Goal: Information Seeking & Learning: Check status

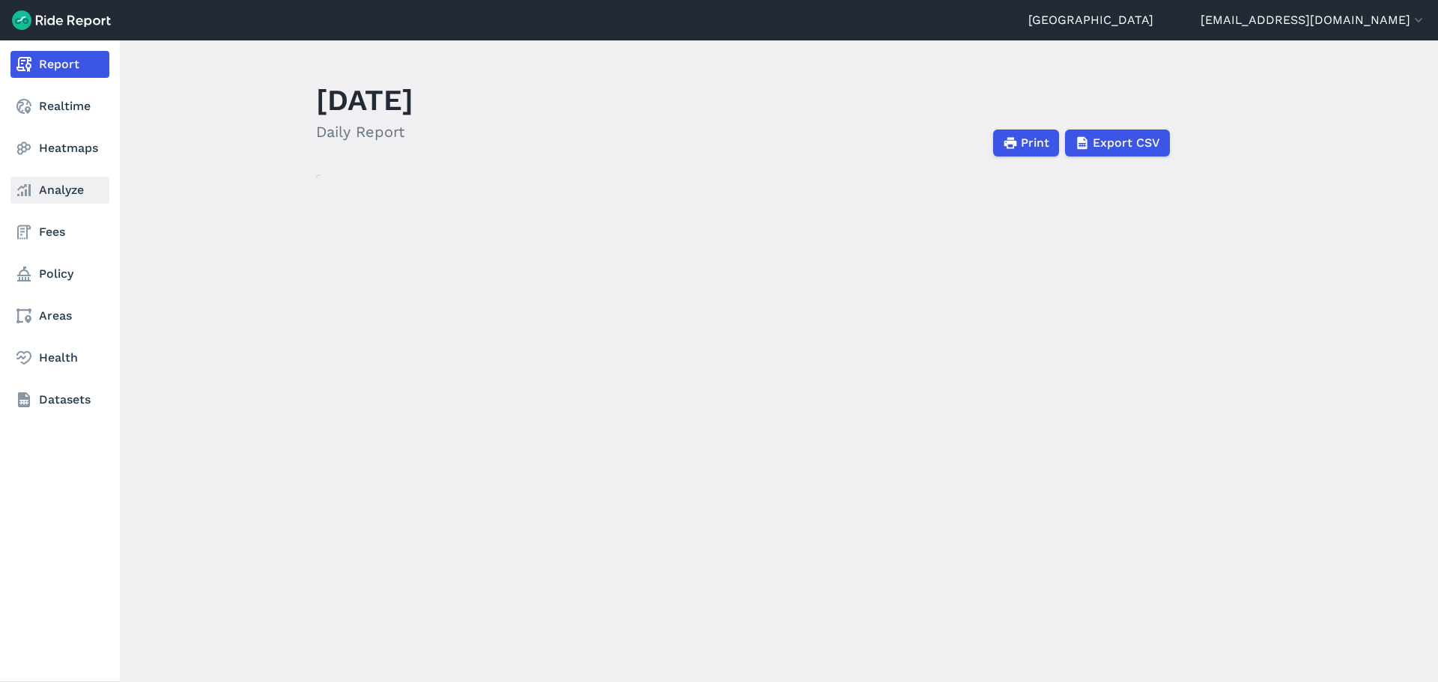
click at [48, 198] on link "Analyze" at bounding box center [59, 190] width 99 height 27
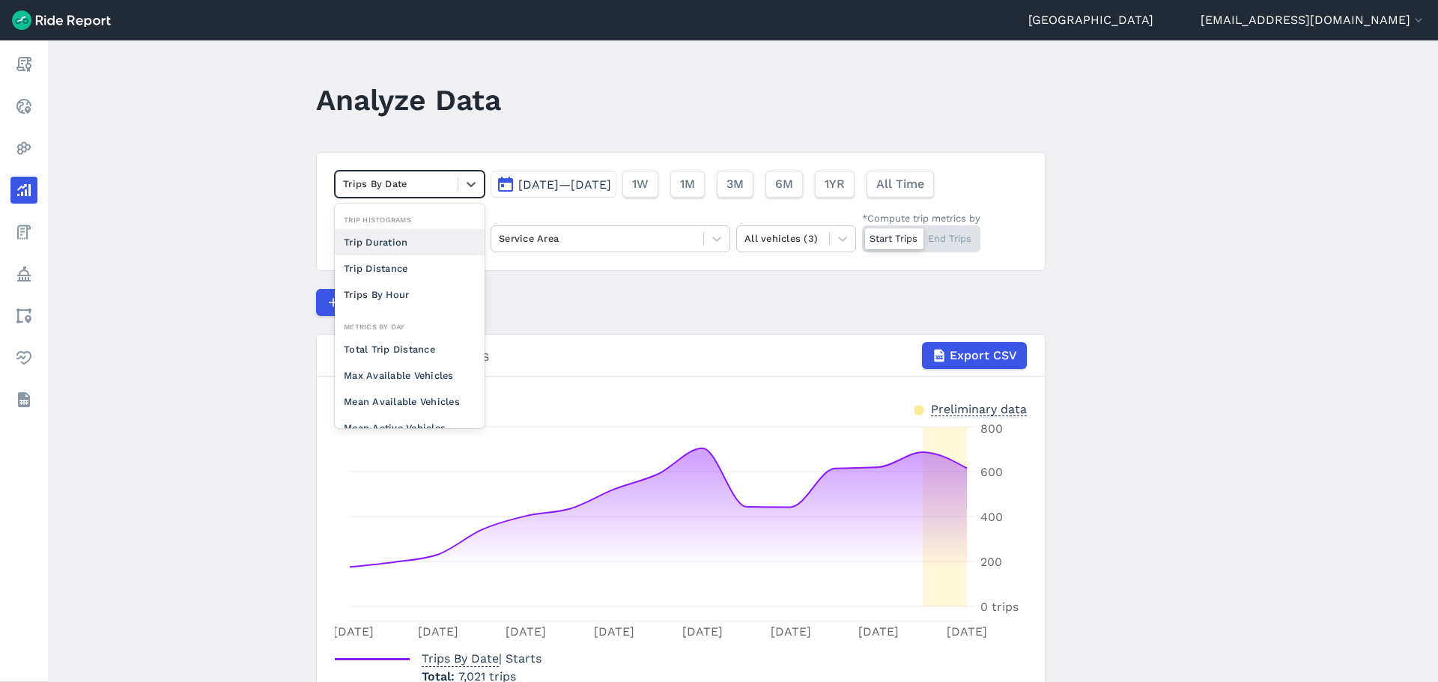
click at [397, 180] on div at bounding box center [396, 183] width 107 height 17
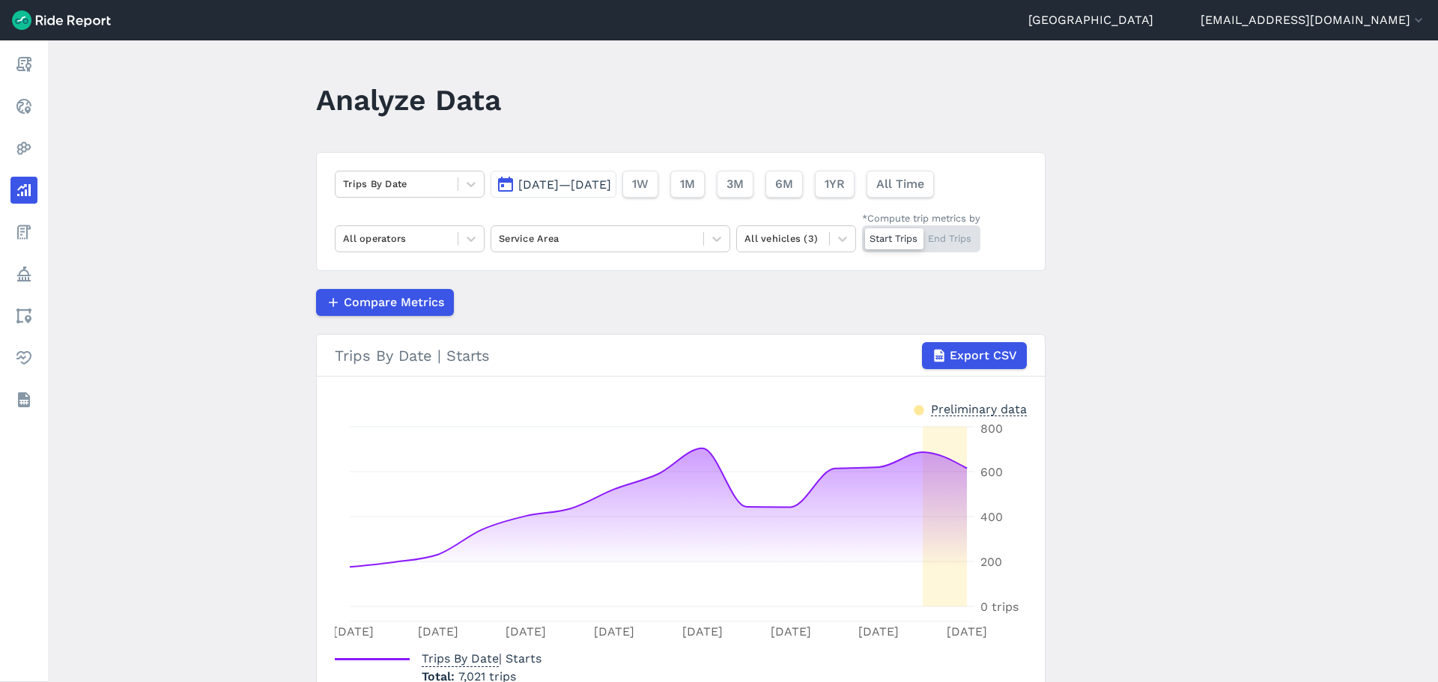
click at [165, 240] on main "Analyze Data Trips By Date [DATE]—[DATE] 1W 1M 3M 6M 1YR All Time All operators…" at bounding box center [743, 361] width 1390 height 642
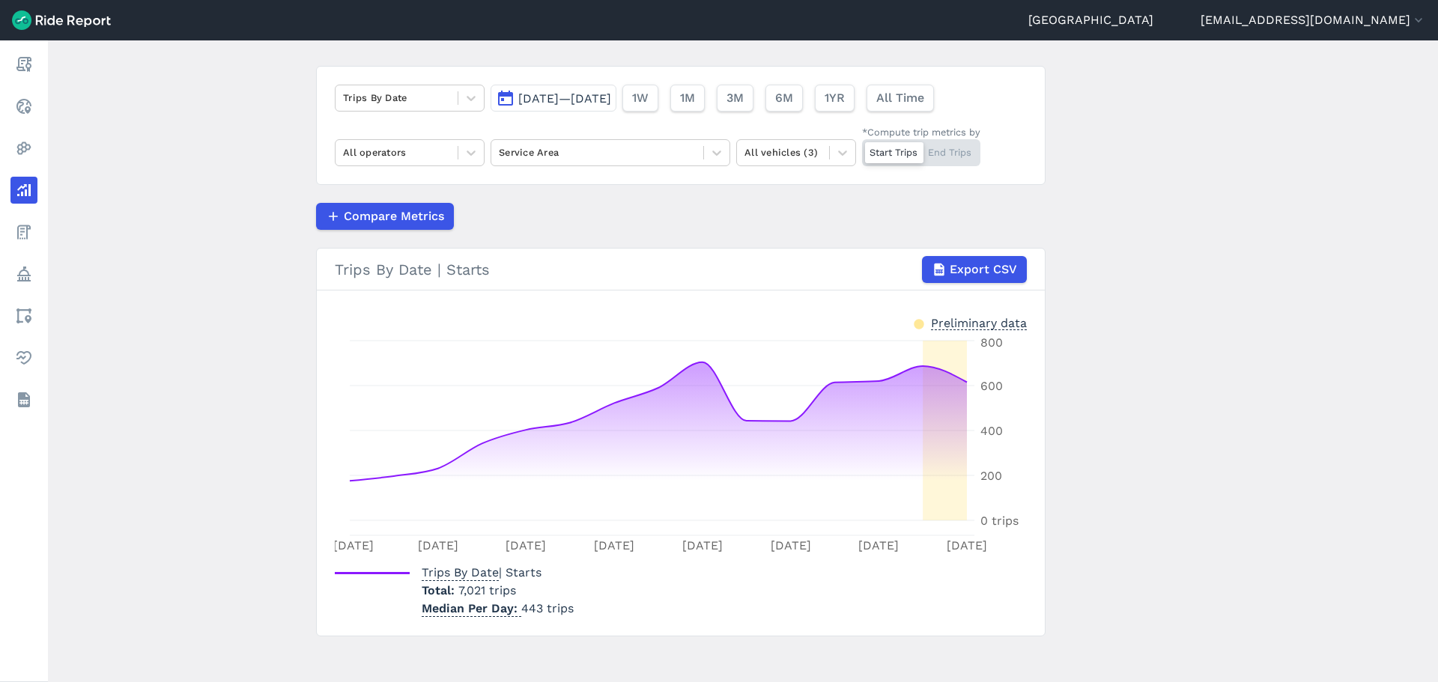
scroll to position [94, 0]
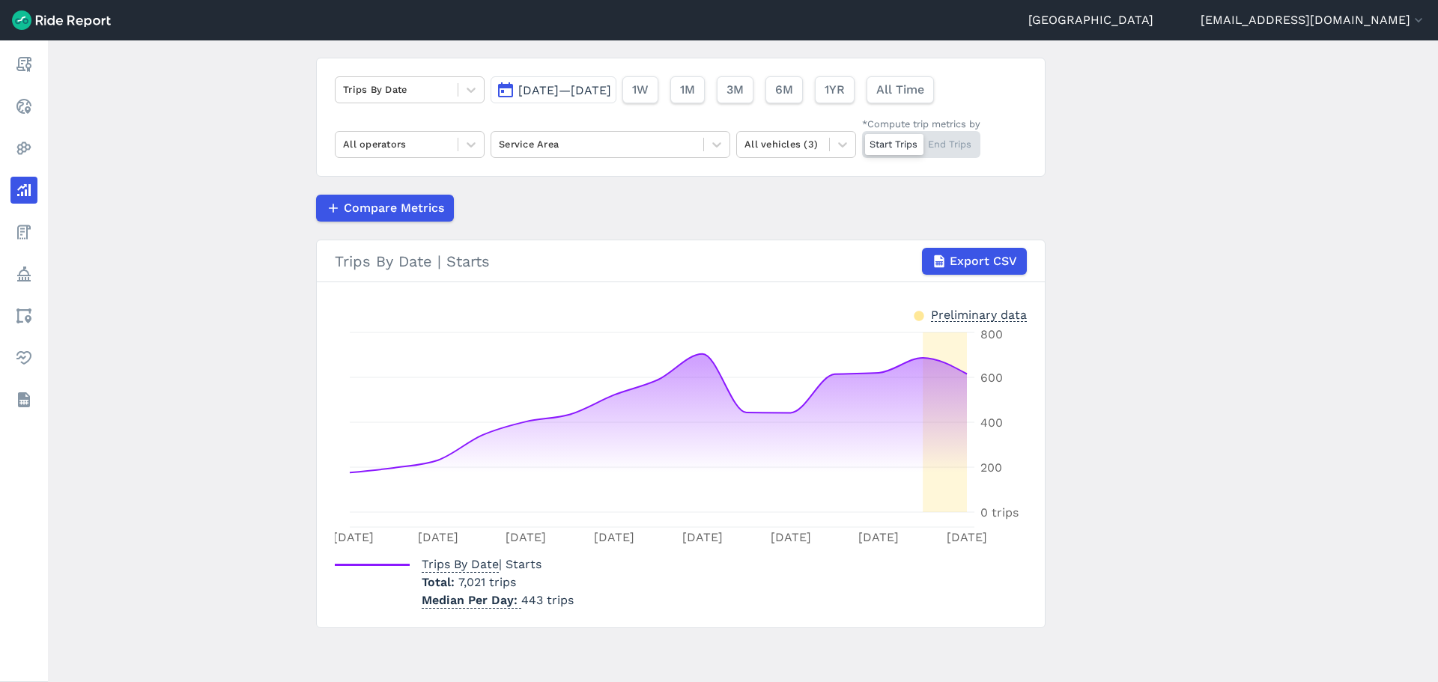
click at [632, 76] on div "[DATE]—[DATE] 1W 1M 3M 6M 1YR All Time" at bounding box center [714, 86] width 449 height 33
click at [602, 102] on button "[DATE]—[DATE]" at bounding box center [553, 89] width 126 height 27
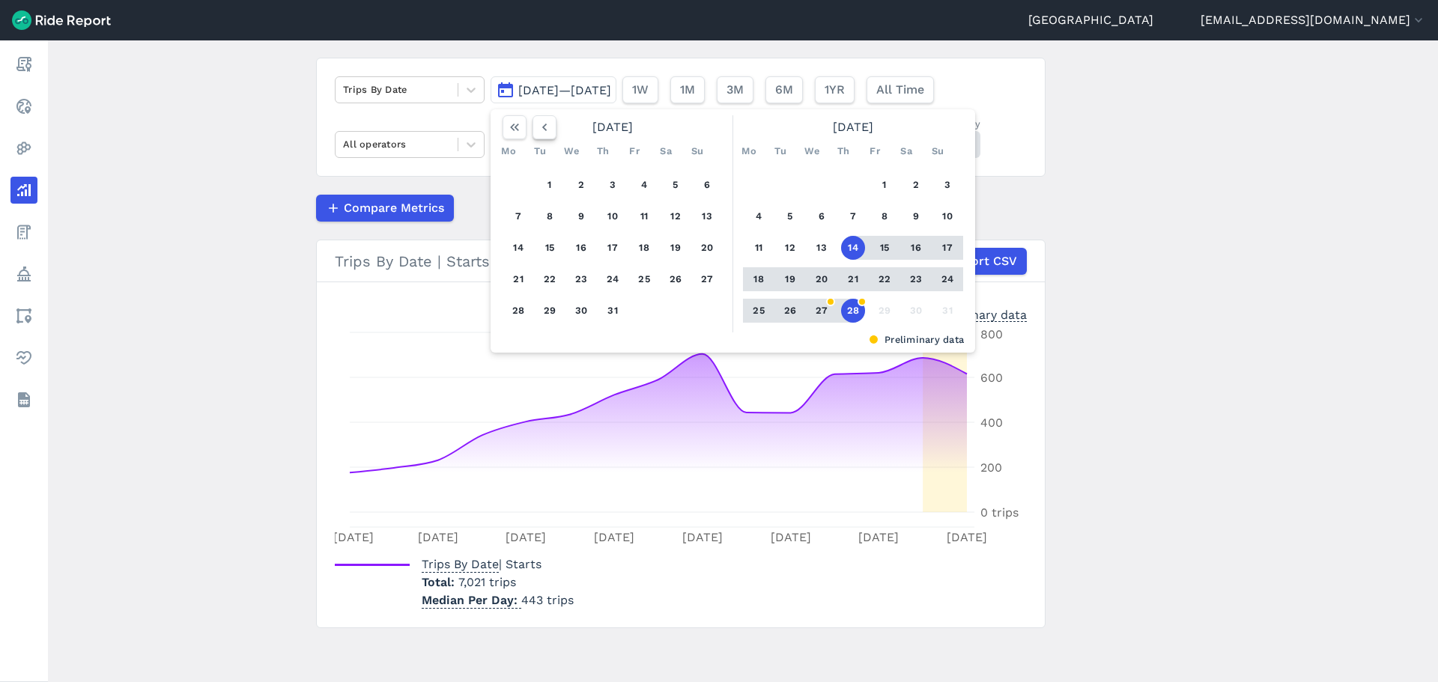
click at [544, 127] on icon "button" at bounding box center [544, 127] width 15 height 15
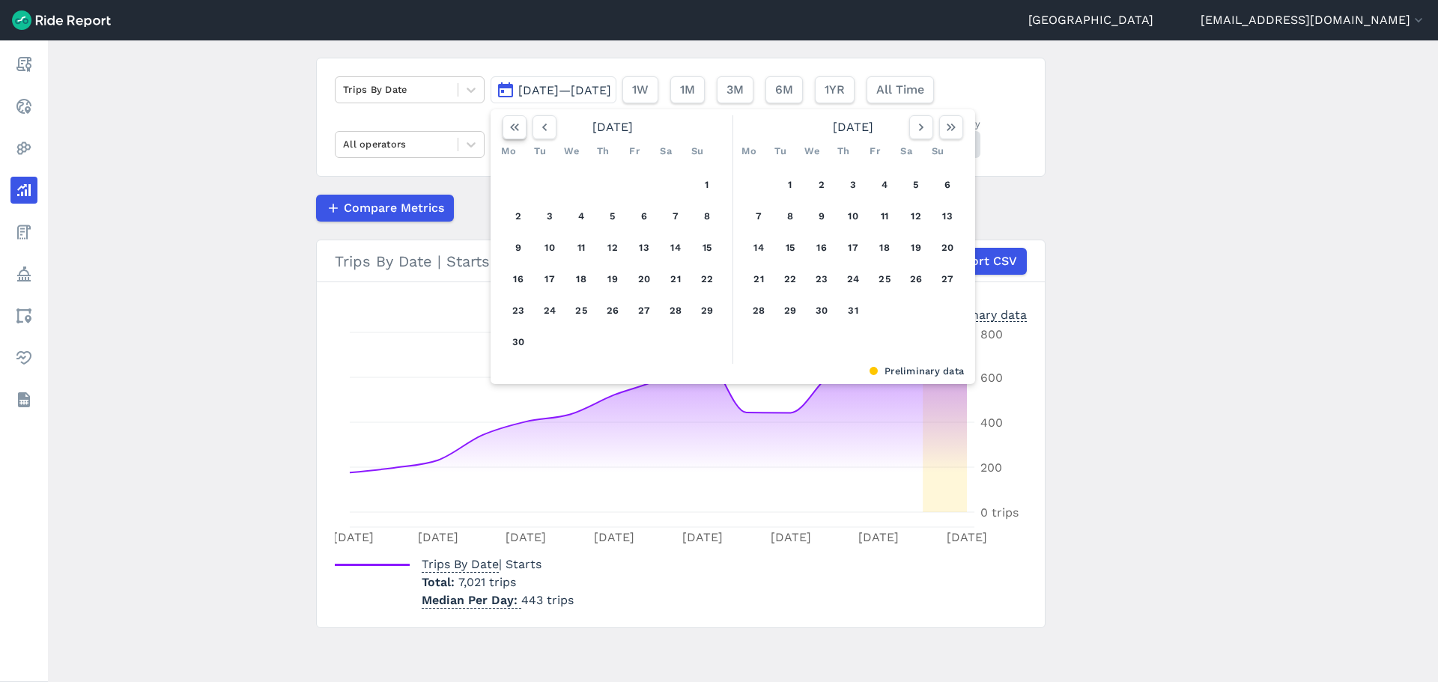
click at [511, 128] on icon "button" at bounding box center [514, 127] width 15 height 15
click at [939, 124] on button "button" at bounding box center [951, 127] width 24 height 24
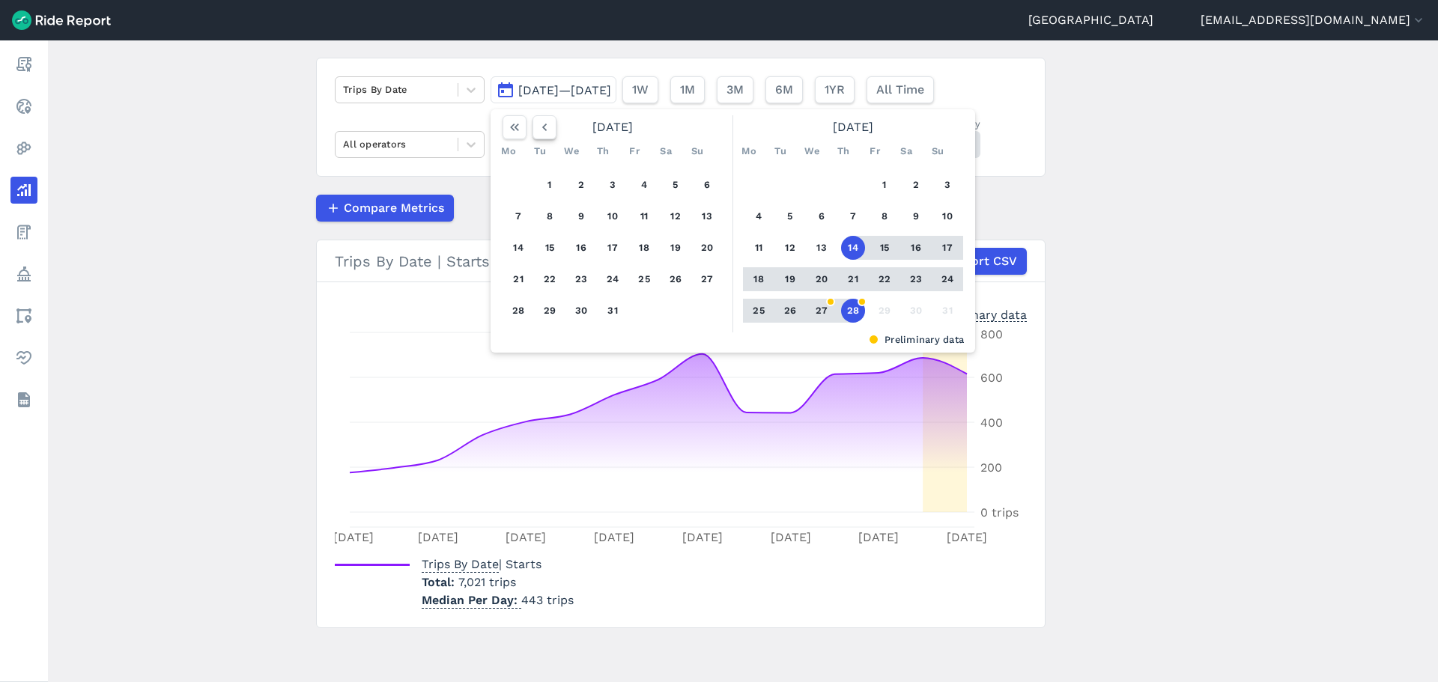
click at [535, 127] on button "button" at bounding box center [544, 127] width 24 height 24
click at [537, 127] on icon "button" at bounding box center [544, 127] width 15 height 15
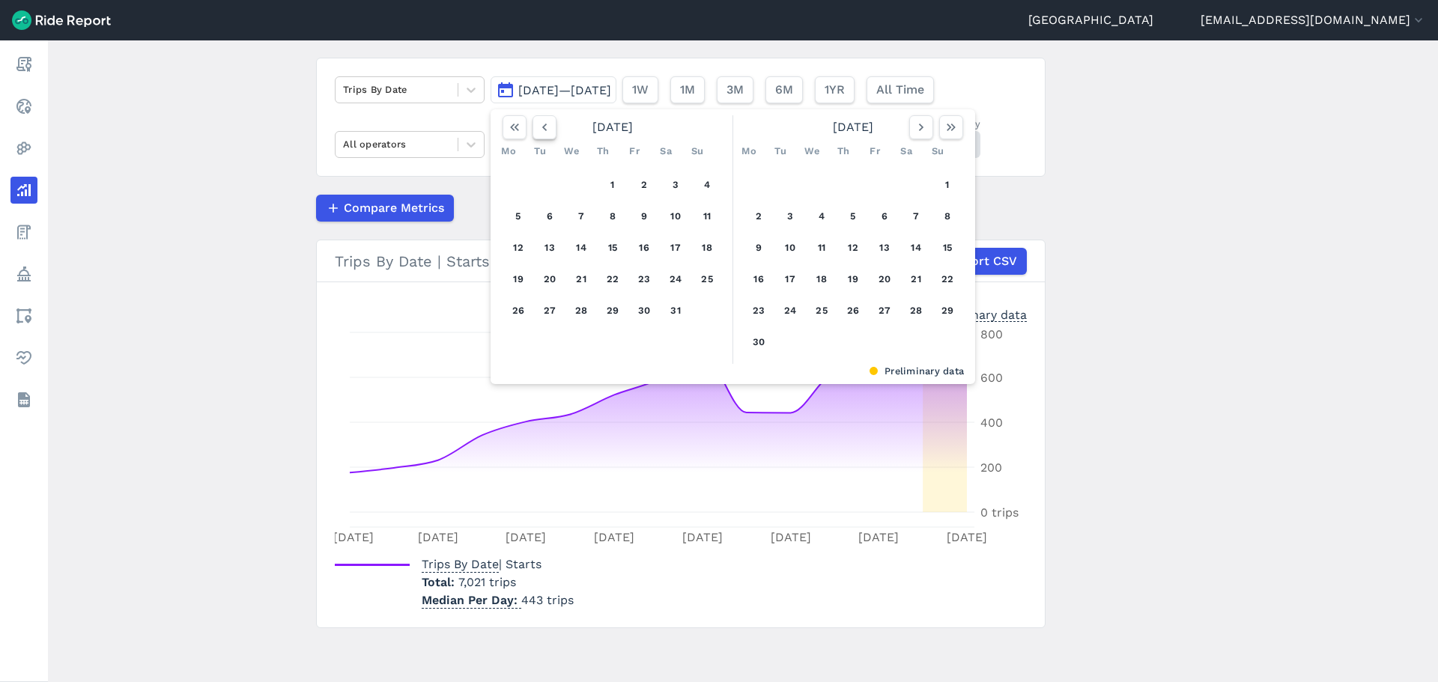
click at [537, 127] on icon "button" at bounding box center [544, 127] width 15 height 15
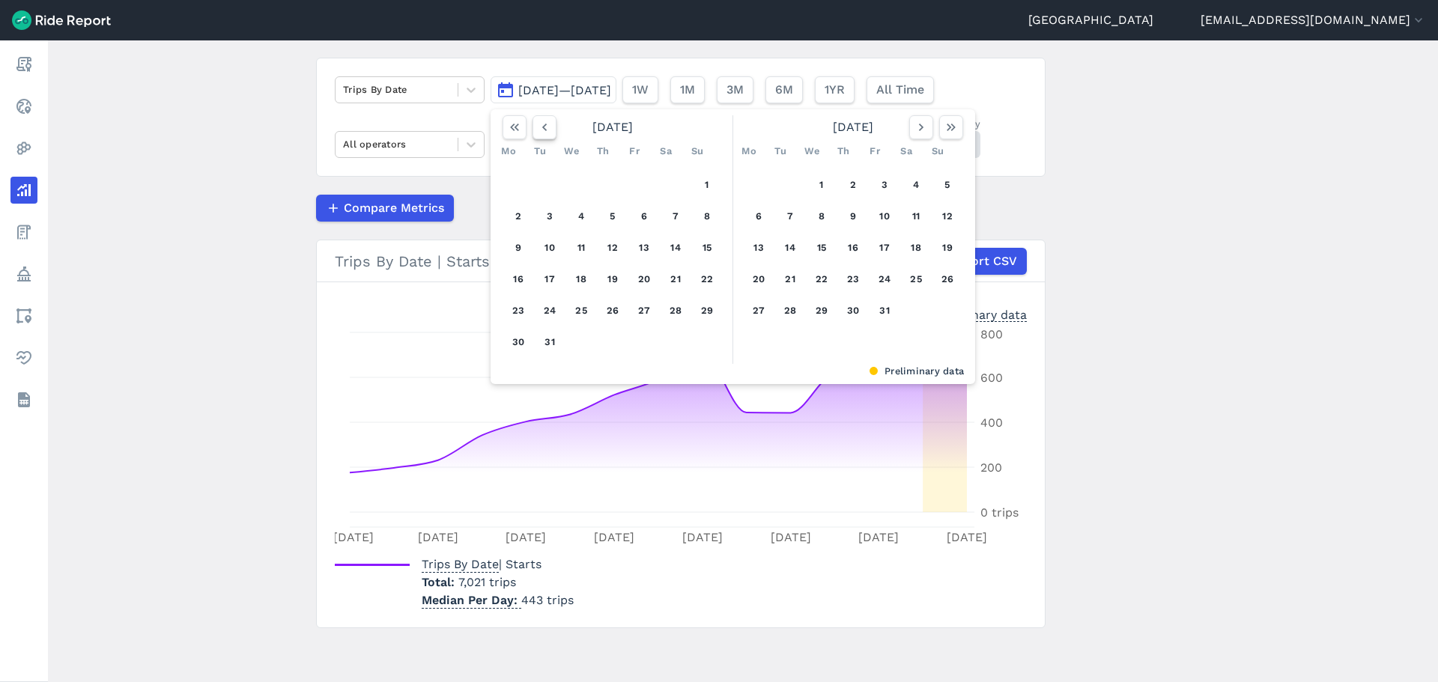
click at [537, 127] on icon "button" at bounding box center [544, 127] width 15 height 15
click at [541, 177] on button "1" at bounding box center [550, 185] width 24 height 24
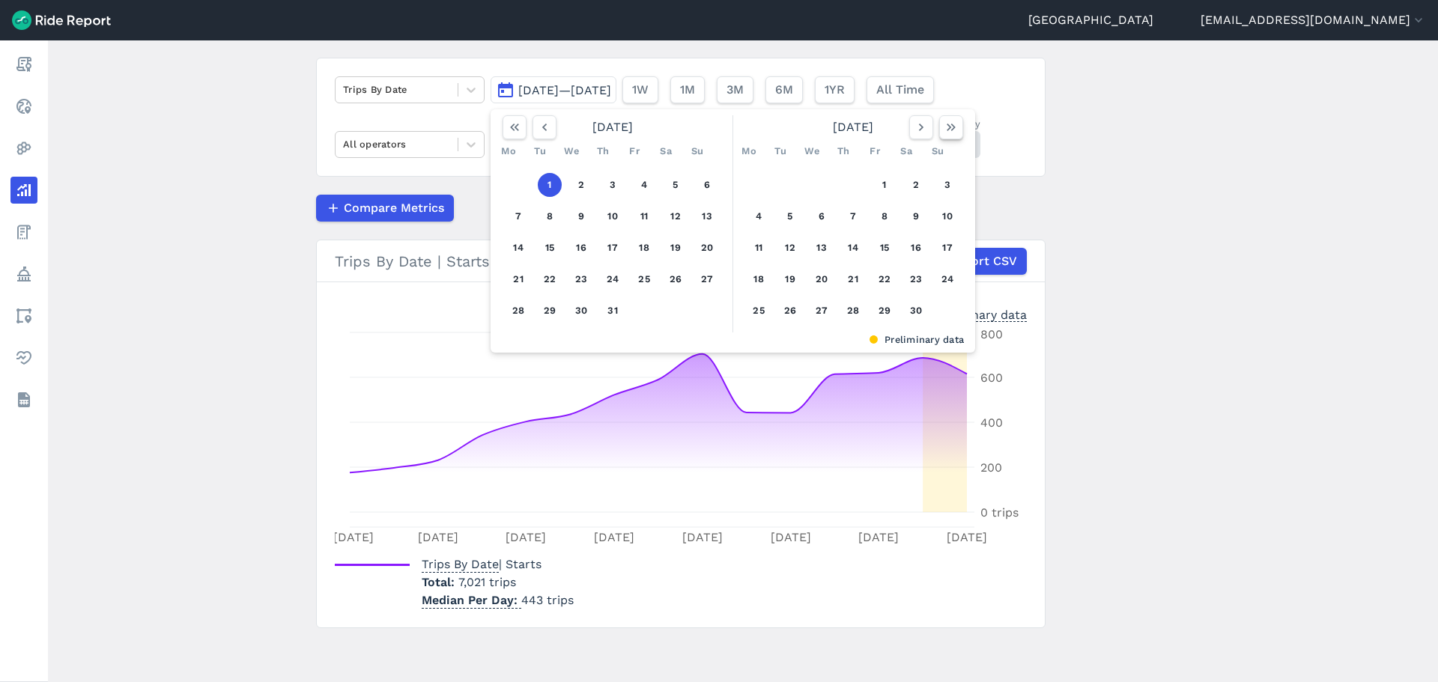
click at [944, 120] on icon "button" at bounding box center [950, 127] width 15 height 15
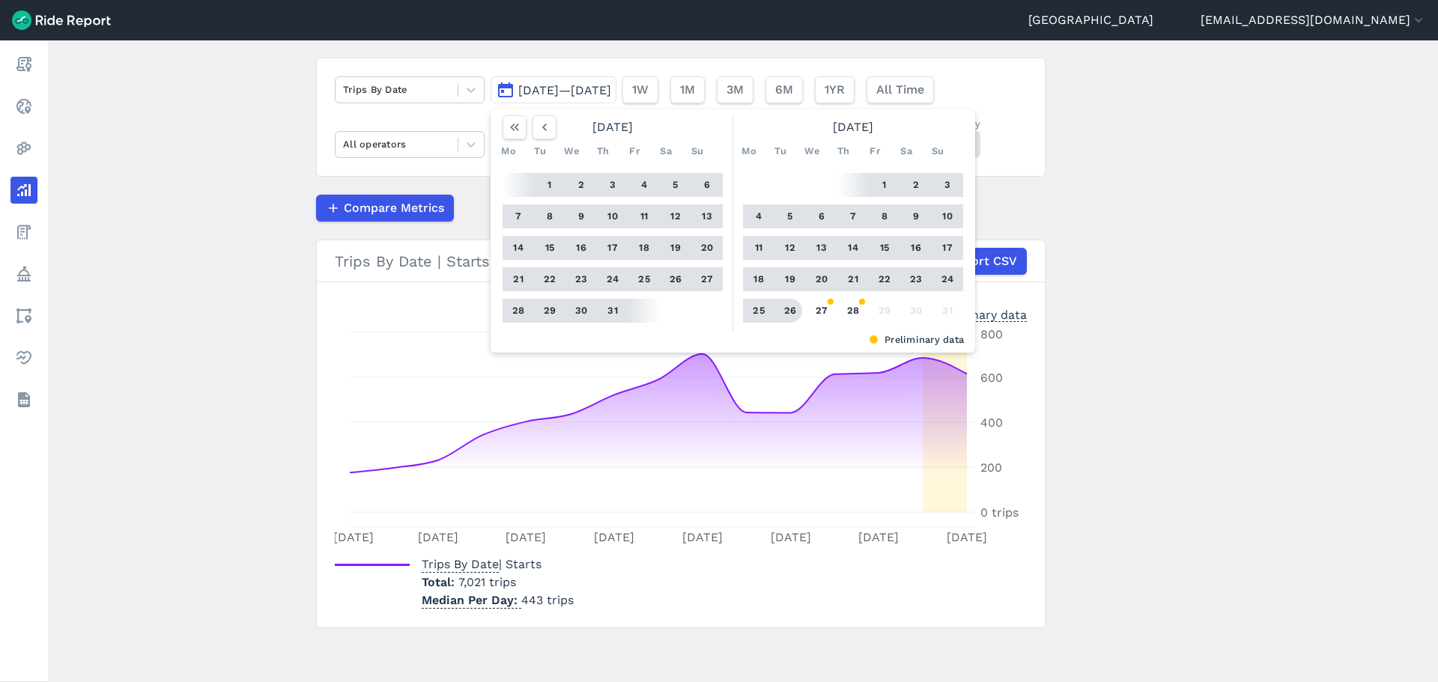
click at [782, 308] on button "26" at bounding box center [790, 311] width 24 height 24
